Goal: Find specific page/section: Find specific page/section

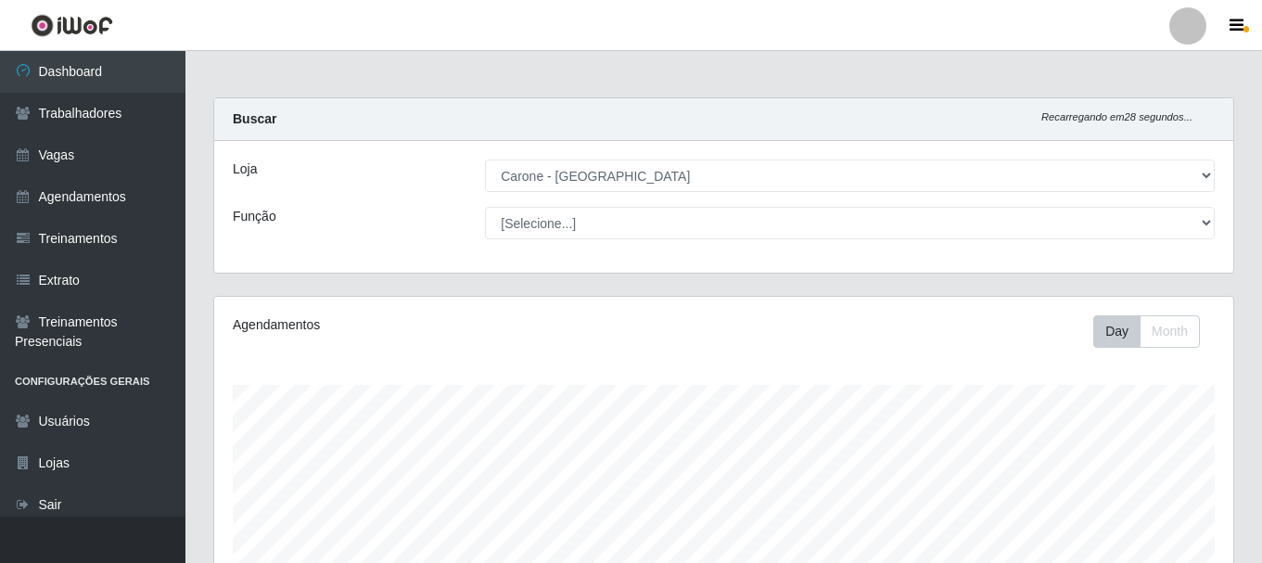
select select "524"
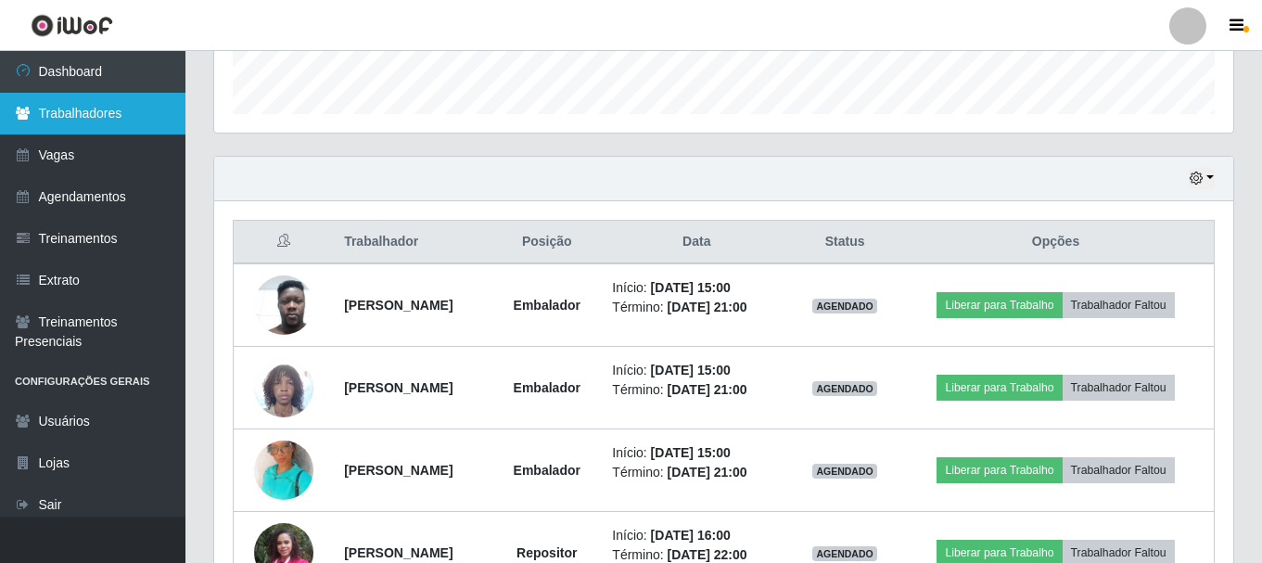
scroll to position [385, 1019]
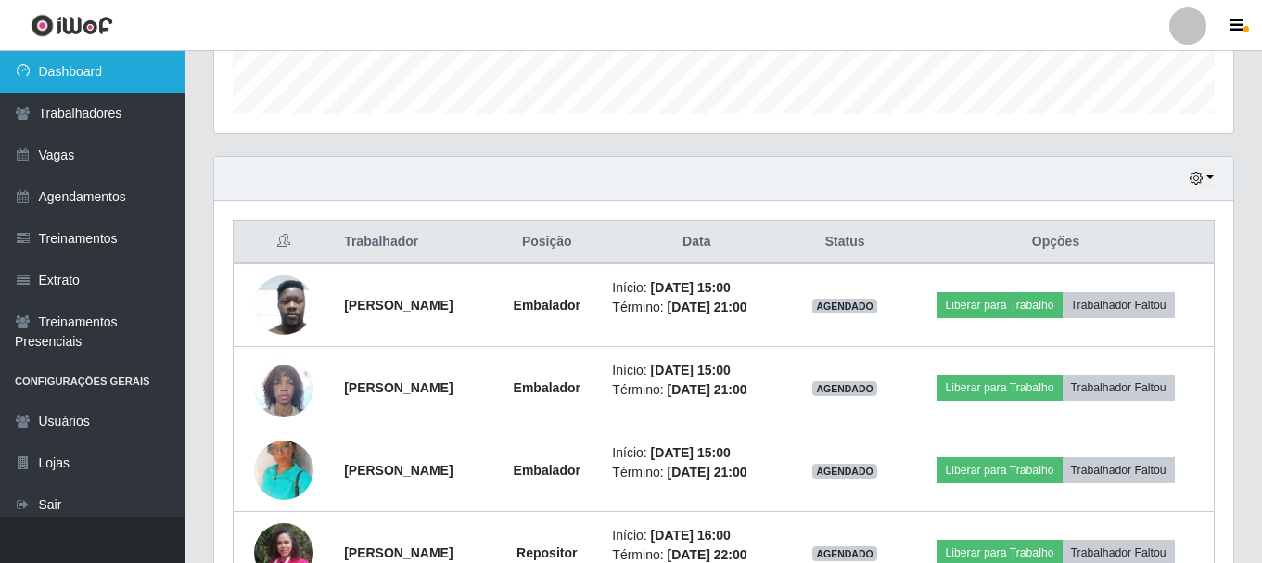
click at [86, 81] on link "Dashboard" at bounding box center [92, 72] width 185 height 42
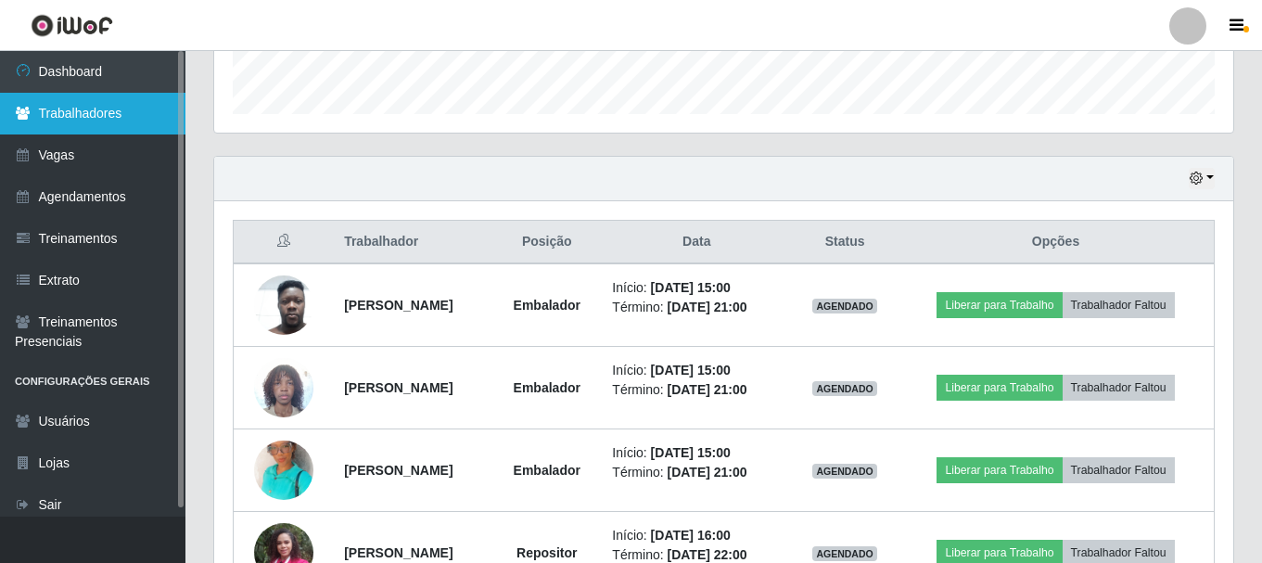
click at [56, 116] on link "Trabalhadores" at bounding box center [92, 114] width 185 height 42
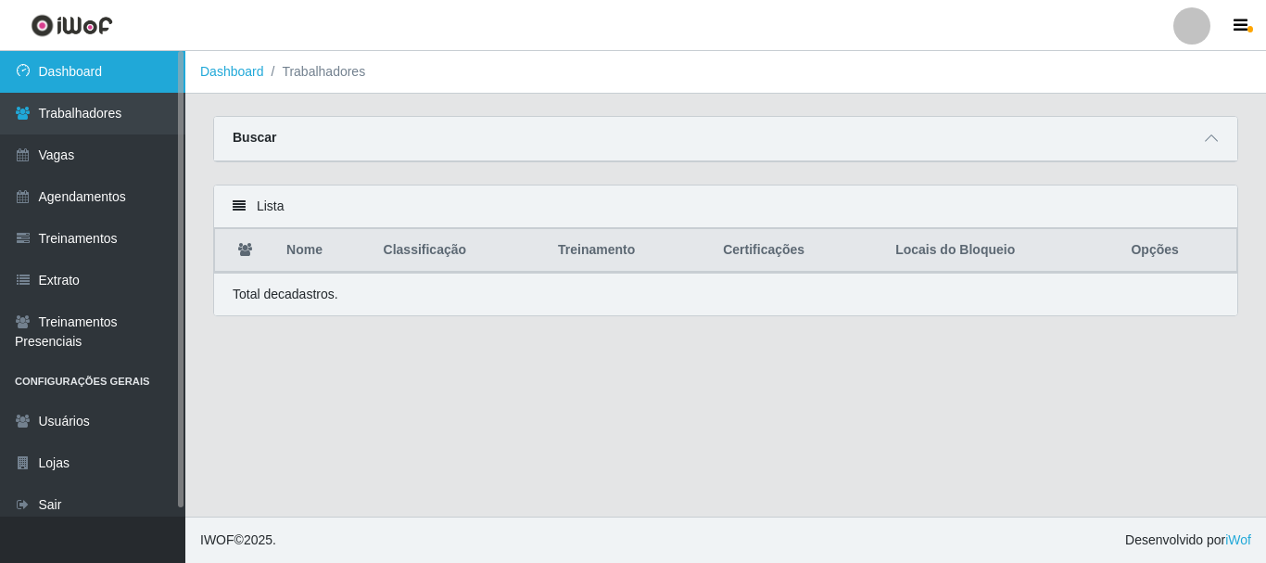
click at [69, 85] on link "Dashboard" at bounding box center [92, 72] width 185 height 42
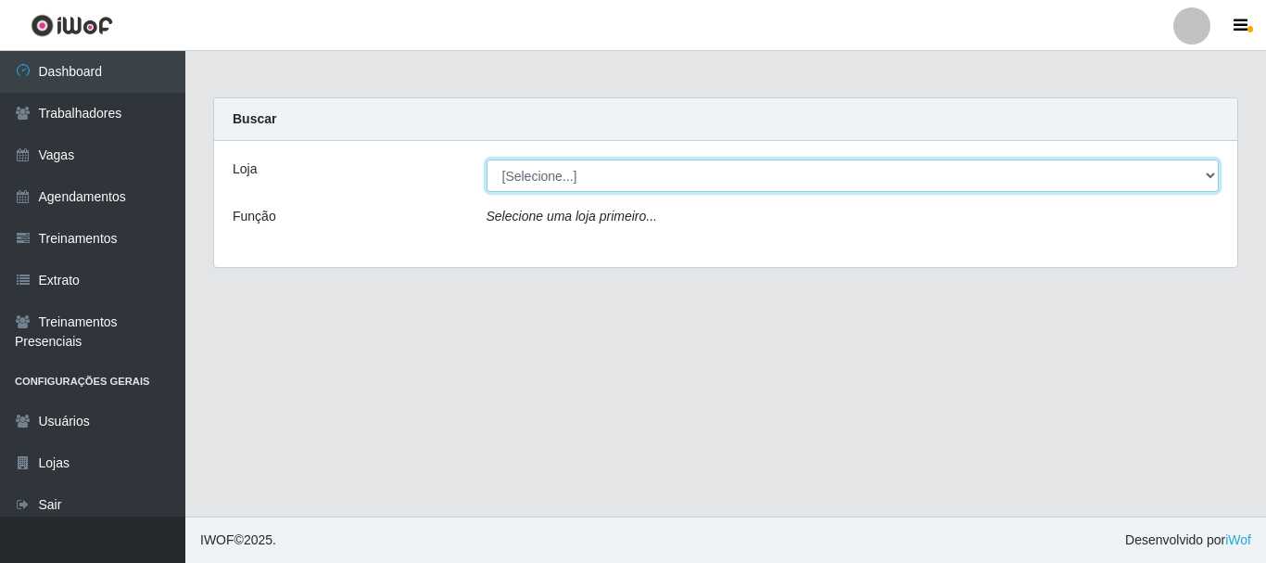
click at [536, 178] on select "[Selecione...] [GEOGRAPHIC_DATA] - [GEOGRAPHIC_DATA]" at bounding box center [853, 175] width 733 height 32
select select "524"
click at [487, 159] on select "[Selecione...] [GEOGRAPHIC_DATA] - [GEOGRAPHIC_DATA]" at bounding box center [853, 175] width 733 height 32
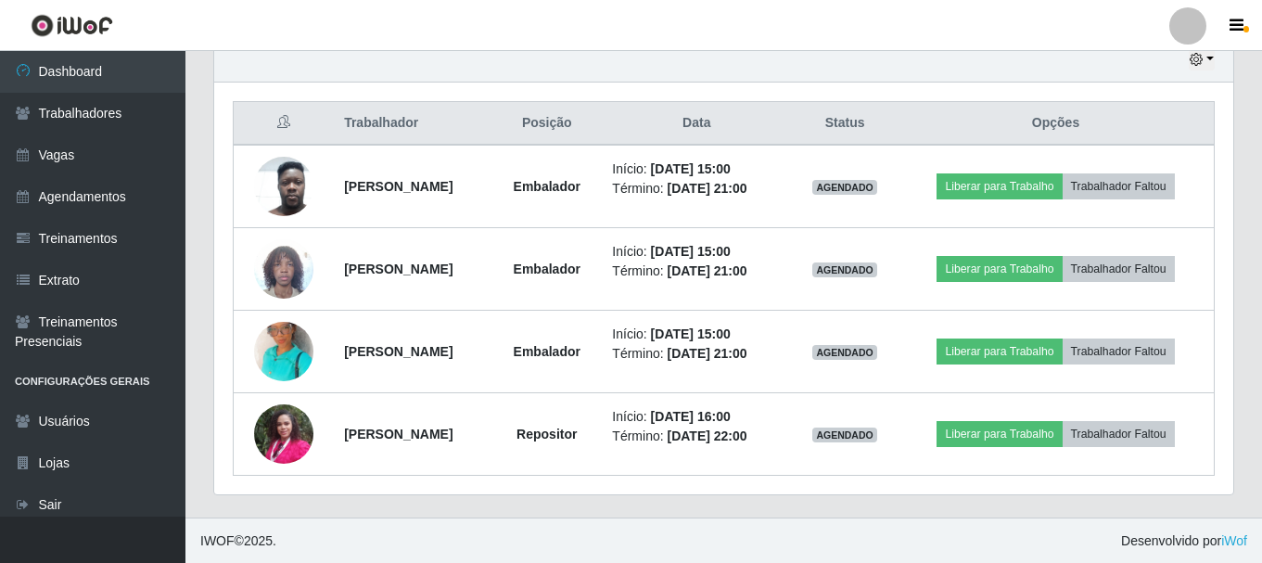
scroll to position [668, 0]
